Goal: Information Seeking & Learning: Find specific fact

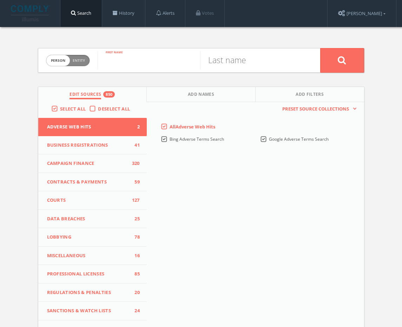
paste input "Lamarr Womble"
click at [158, 61] on input "Lamarr Womble" at bounding box center [149, 60] width 103 height 18
type input "Lamarr"
paste input "Womble"
type input "Womble"
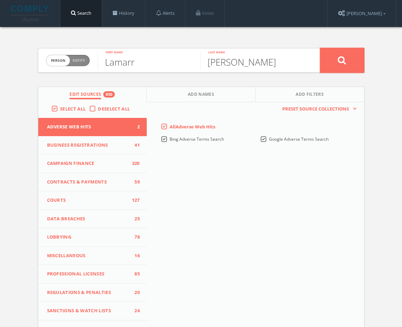
click at [341, 57] on icon at bounding box center [342, 60] width 8 height 9
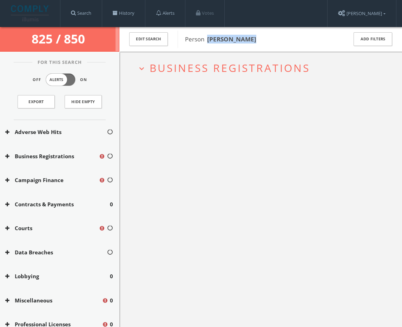
drag, startPoint x: 266, startPoint y: 40, endPoint x: 209, endPoint y: 40, distance: 56.9
click at [209, 40] on span "Person Lamarr Womble" at bounding box center [261, 39] width 153 height 9
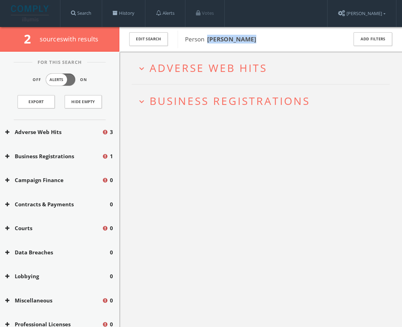
click at [207, 64] on span "Adverse Web Hits" at bounding box center [209, 68] width 118 height 14
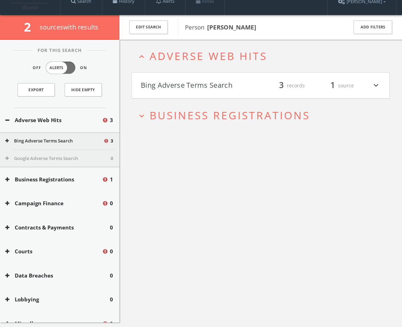
click at [231, 92] on h4 "Bing Adverse Terms Search filter_list 3 records 1 source expand_more" at bounding box center [260, 86] width 257 height 26
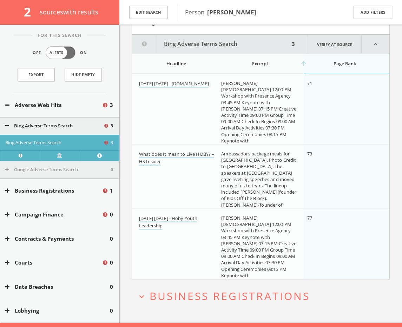
scroll to position [86, 0]
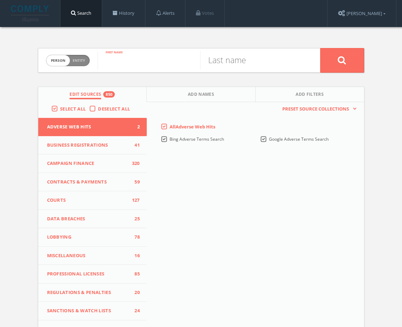
paste input "[PERSON_NAME]"
click at [160, 65] on input "[PERSON_NAME]" at bounding box center [149, 60] width 103 height 18
type input "[PERSON_NAME]"
paste input "Sumenicht"
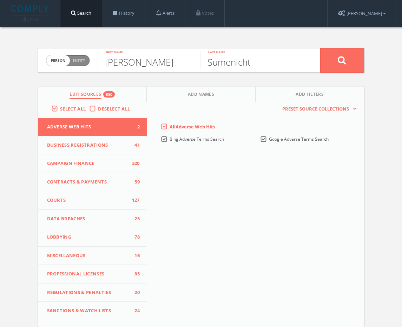
type input "Sumenicht"
click at [339, 57] on icon at bounding box center [342, 60] width 8 height 9
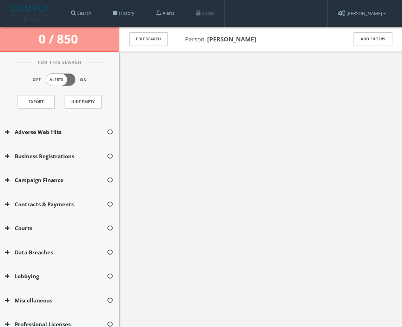
drag, startPoint x: 232, startPoint y: 36, endPoint x: 210, endPoint y: 36, distance: 21.4
click at [209, 36] on span "Person [PERSON_NAME]" at bounding box center [261, 39] width 153 height 9
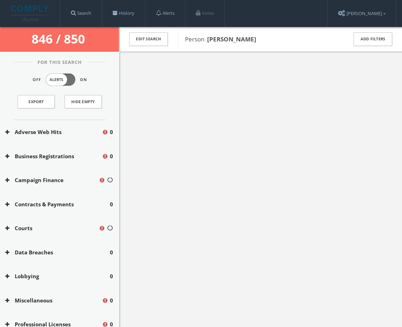
click at [132, 75] on div at bounding box center [260, 215] width 283 height 327
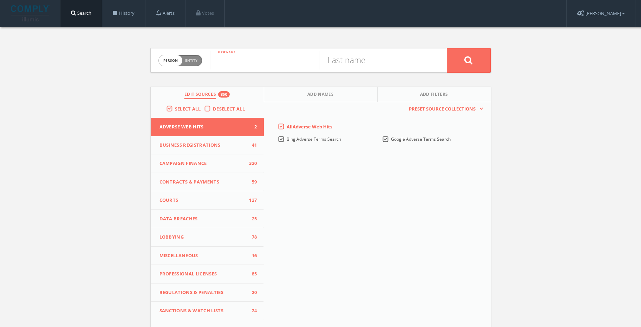
paste input "[PERSON_NAME]"
click at [279, 64] on input "[PERSON_NAME]" at bounding box center [265, 60] width 110 height 18
type input "Abby"
paste input "[PERSON_NAME]"
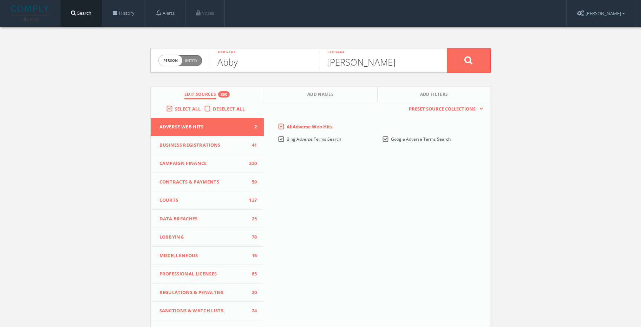
type input "[PERSON_NAME]"
click at [476, 63] on button at bounding box center [469, 60] width 44 height 25
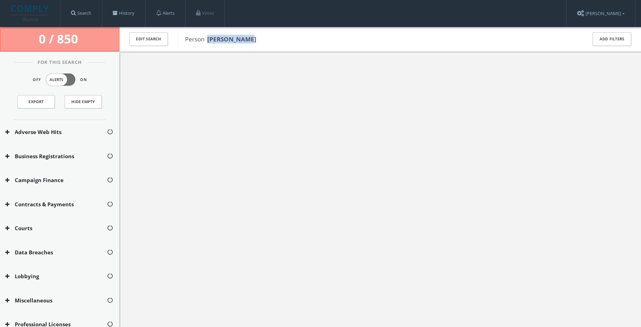
drag, startPoint x: 242, startPoint y: 38, endPoint x: 208, endPoint y: 37, distance: 34.1
click at [208, 37] on span "Person [PERSON_NAME]" at bounding box center [381, 39] width 392 height 9
